Goal: Task Accomplishment & Management: Manage account settings

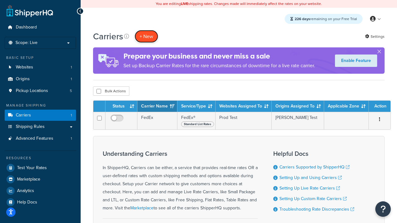
click at [146, 37] on button "+ New" at bounding box center [147, 36] width 24 height 13
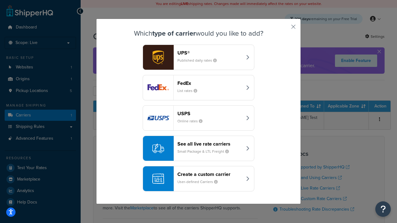
click at [198, 88] on div "FedEx List rates" at bounding box center [209, 87] width 65 height 15
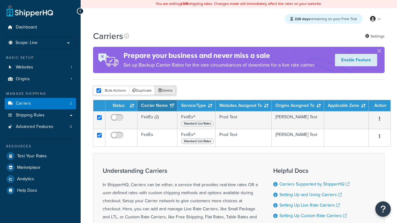
click at [165, 91] on button "Delete" at bounding box center [165, 90] width 21 height 9
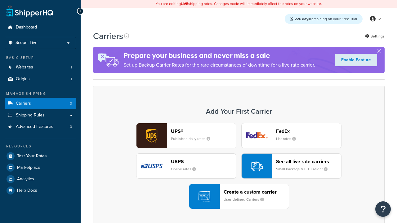
click at [239, 166] on div "UPS® Published daily rates FedEx List rates USPS Online rates See all live rate…" at bounding box center [239, 166] width 278 height 86
click at [308, 131] on header "FedEx" at bounding box center [308, 131] width 65 height 6
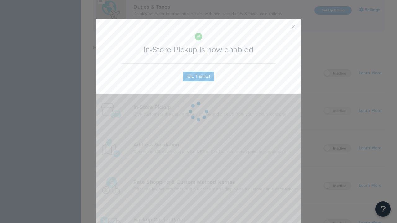
click at [284, 28] on button "button" at bounding box center [284, 29] width 2 height 2
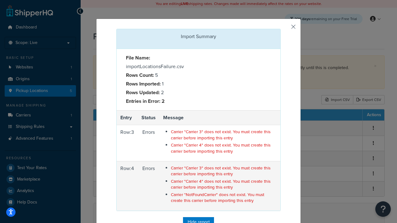
click at [281, 29] on button "button" at bounding box center [280, 30] width 2 height 2
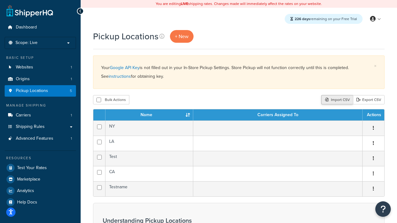
click at [337, 100] on div "Import CSV" at bounding box center [337, 99] width 32 height 9
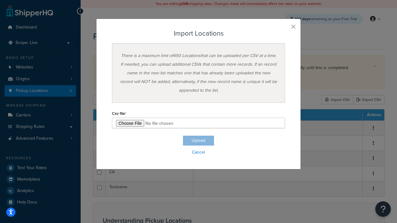
click at [198, 33] on h3 "Import Locations" at bounding box center [198, 33] width 173 height 7
type input "C:\fakepath\importLocationsSuccess.csv"
click at [198, 141] on button "Upload" at bounding box center [198, 141] width 31 height 10
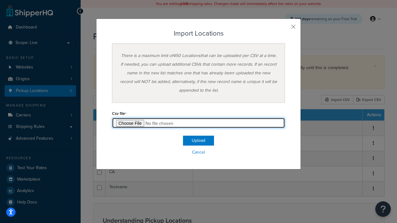
click at [135, 122] on input "file" at bounding box center [198, 123] width 173 height 11
